Goal: Transaction & Acquisition: Purchase product/service

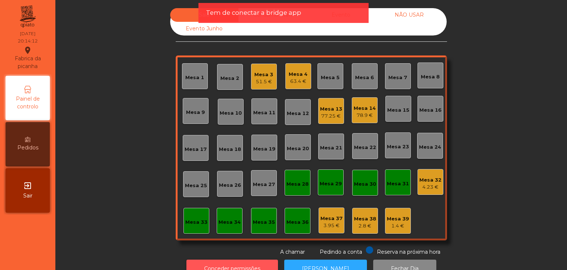
click at [223, 260] on button "Conceder permissões" at bounding box center [232, 268] width 92 height 18
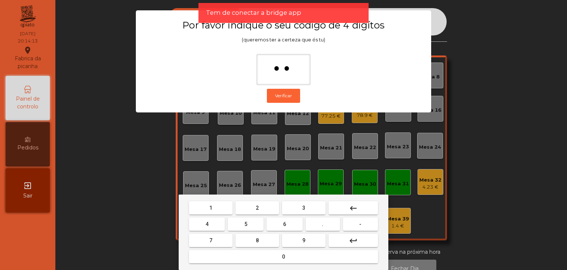
type input "***"
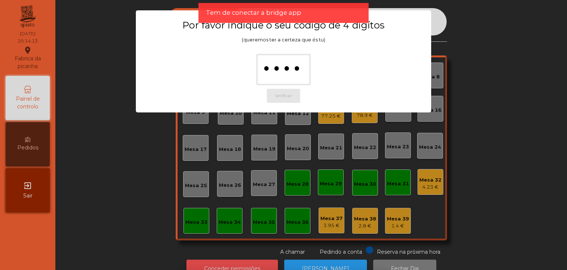
scroll to position [13, 0]
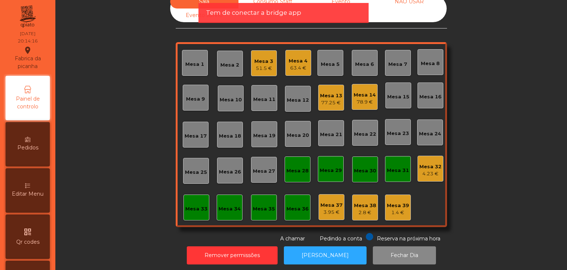
click at [191, 212] on div "Mesa 33" at bounding box center [197, 207] width 26 height 26
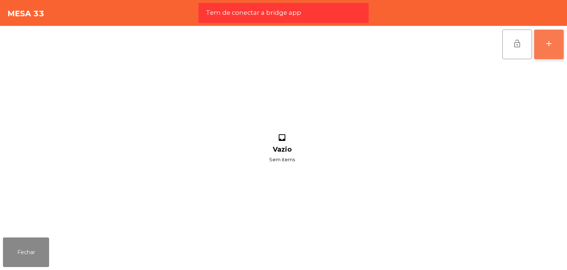
click at [555, 44] on button "add" at bounding box center [549, 45] width 30 height 30
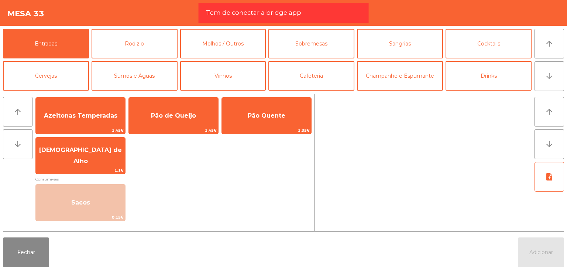
click at [554, 75] on icon "arrow_downward" at bounding box center [549, 76] width 9 height 9
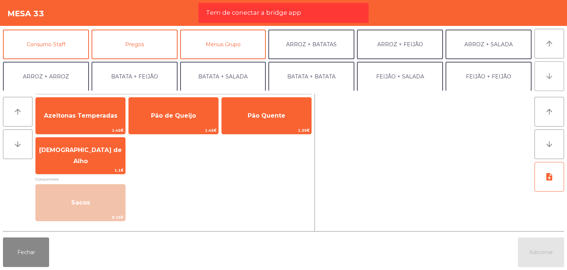
scroll to position [64, 0]
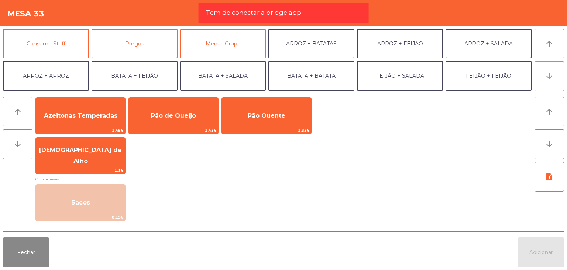
click at [548, 76] on icon "arrow_downward" at bounding box center [549, 76] width 9 height 9
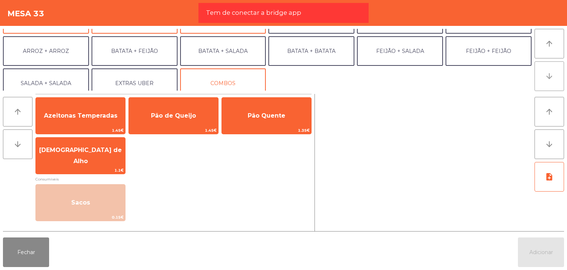
scroll to position [96, 0]
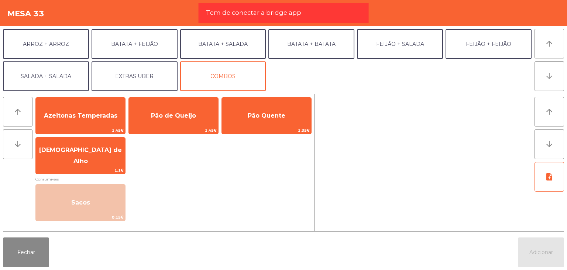
click at [548, 76] on icon "arrow_downward" at bounding box center [549, 76] width 9 height 9
click at [550, 56] on button "arrow_upward" at bounding box center [550, 44] width 30 height 30
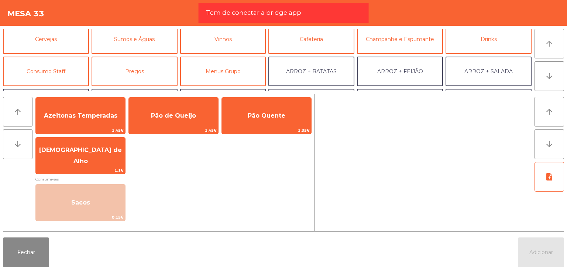
scroll to position [32, 0]
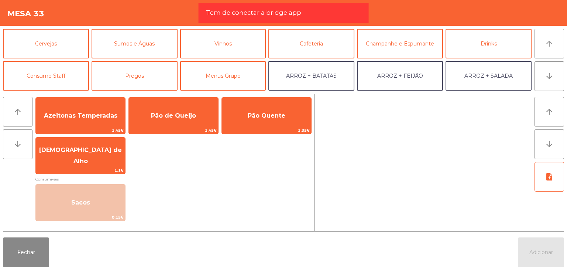
click at [549, 41] on icon "arrow_upward" at bounding box center [549, 43] width 9 height 9
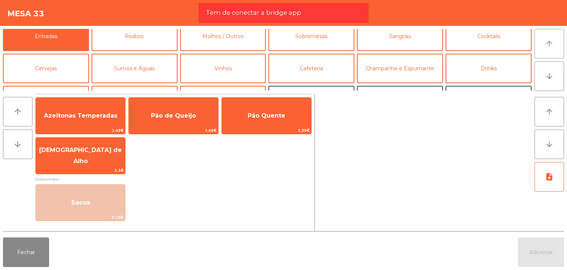
scroll to position [0, 0]
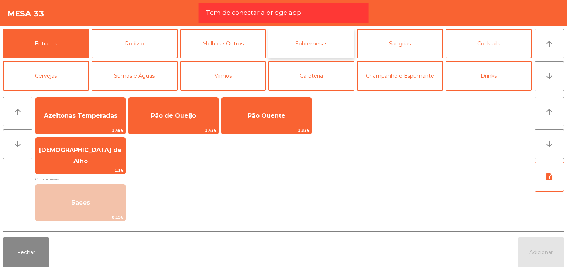
click at [329, 54] on button "Sobremesas" at bounding box center [311, 44] width 86 height 30
